Goal: Task Accomplishment & Management: Manage account settings

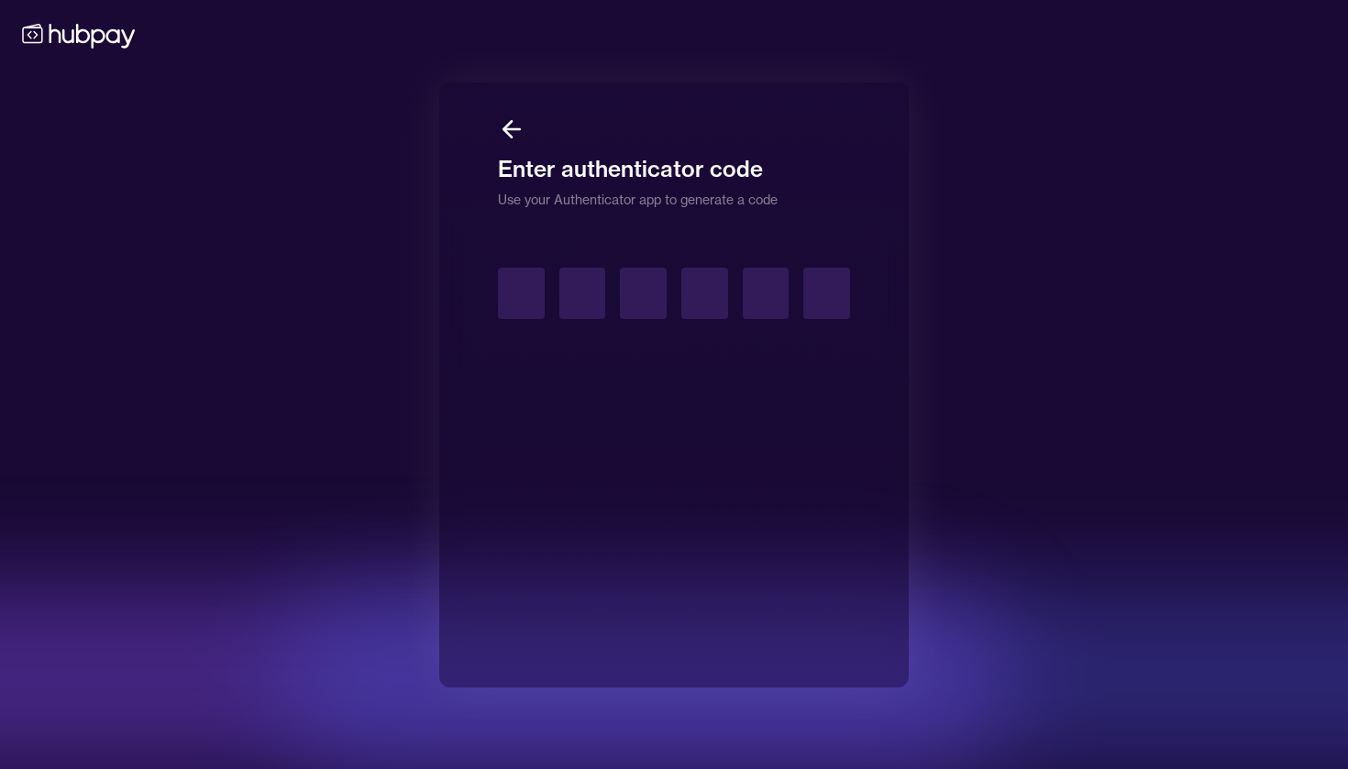
type input "*"
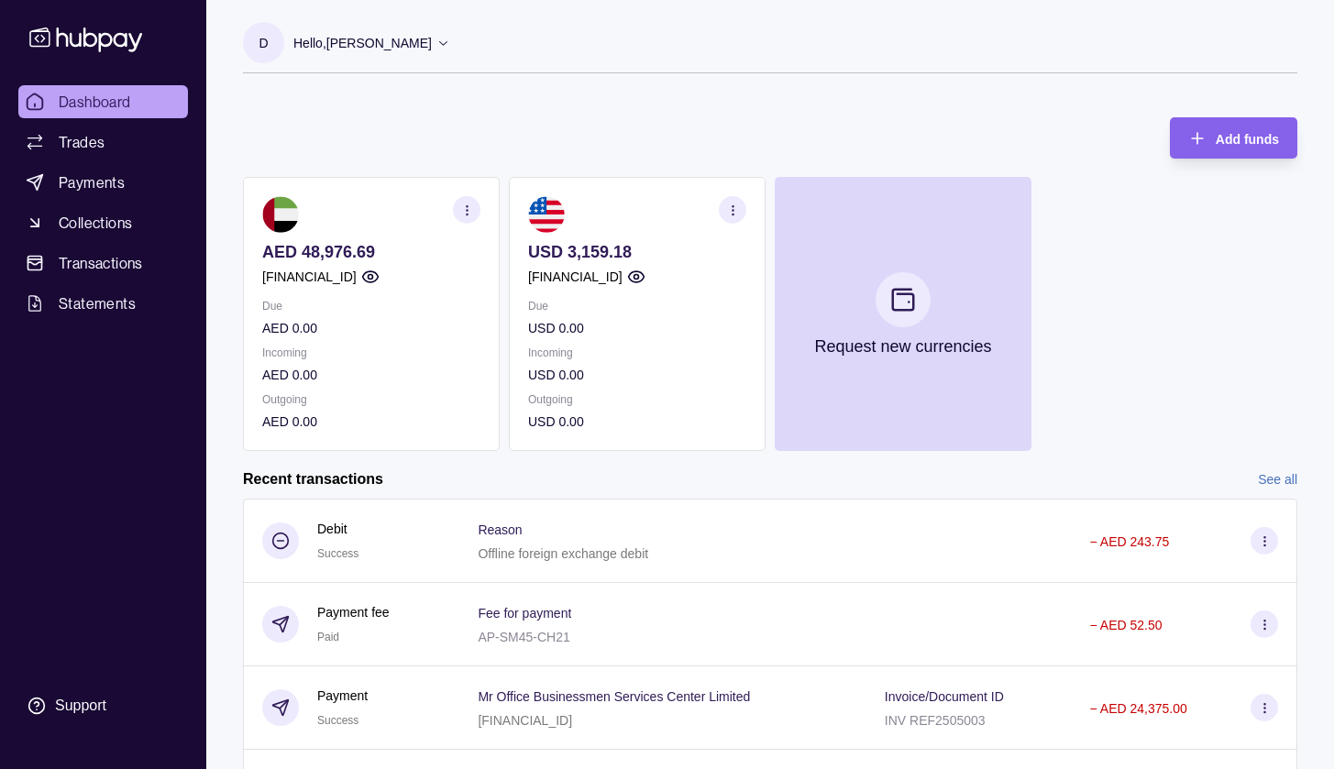
click at [299, 240] on section "AED 48,976.69 [FINANCIAL_ID] Due AED 0.00 Incoming AED 0.00 Outgoing AED 0.00" at bounding box center [371, 314] width 257 height 274
click at [377, 249] on p "AED 48,976.69" at bounding box center [371, 252] width 218 height 20
